Goal: Transaction & Acquisition: Purchase product/service

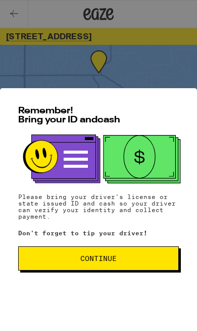
click at [58, 257] on span "Continue" at bounding box center [98, 258] width 143 height 7
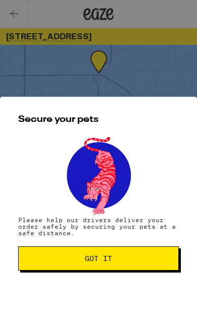
click at [48, 247] on button "Got it" at bounding box center [98, 259] width 160 height 24
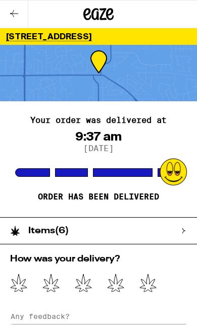
click at [16, 10] on icon at bounding box center [14, 14] width 12 height 12
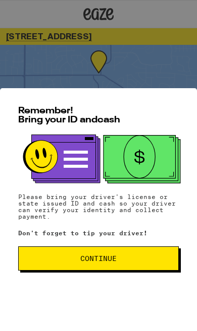
click at [142, 258] on span "Continue" at bounding box center [98, 258] width 143 height 7
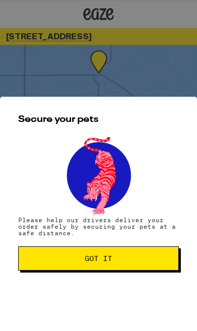
click at [142, 259] on span "Got it" at bounding box center [98, 258] width 143 height 7
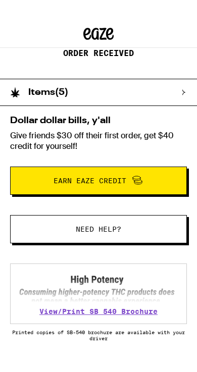
scroll to position [104, 0]
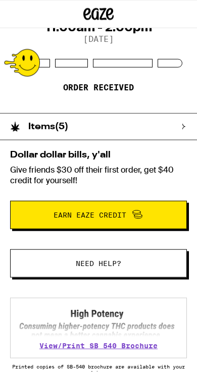
click at [191, 127] on div "Items ( 5 )" at bounding box center [98, 126] width 197 height 27
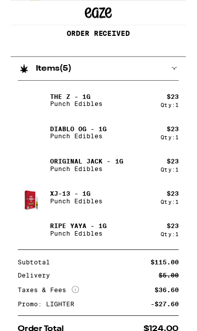
scroll to position [173, 0]
